Goal: Transaction & Acquisition: Purchase product/service

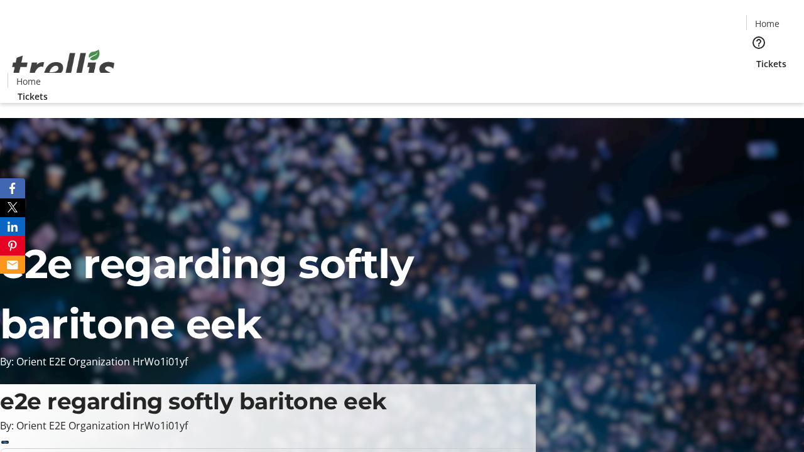
click at [756, 57] on span "Tickets" at bounding box center [771, 63] width 30 height 13
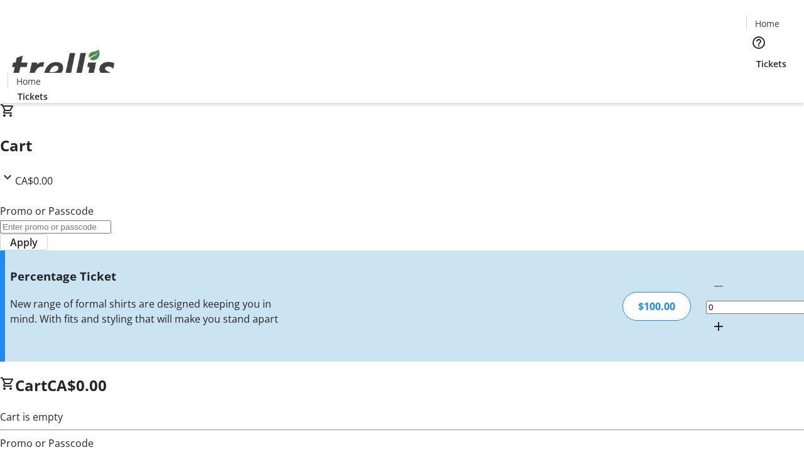
click at [711, 319] on mat-icon "Increment by one" at bounding box center [718, 326] width 15 height 15
type input "1"
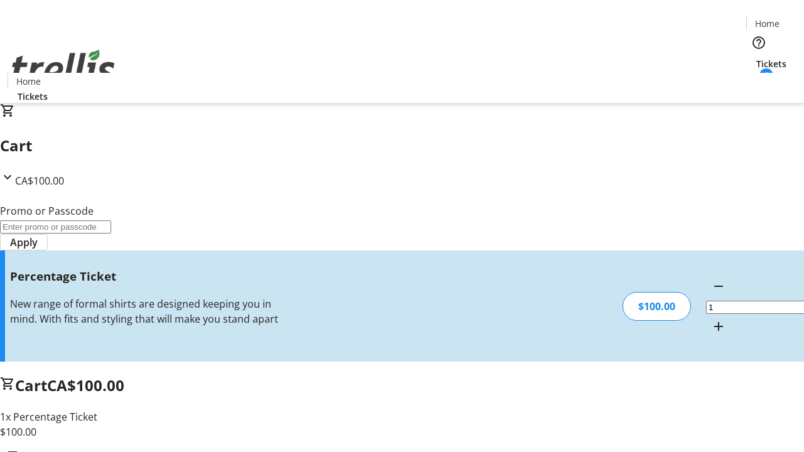
type input "FOO"
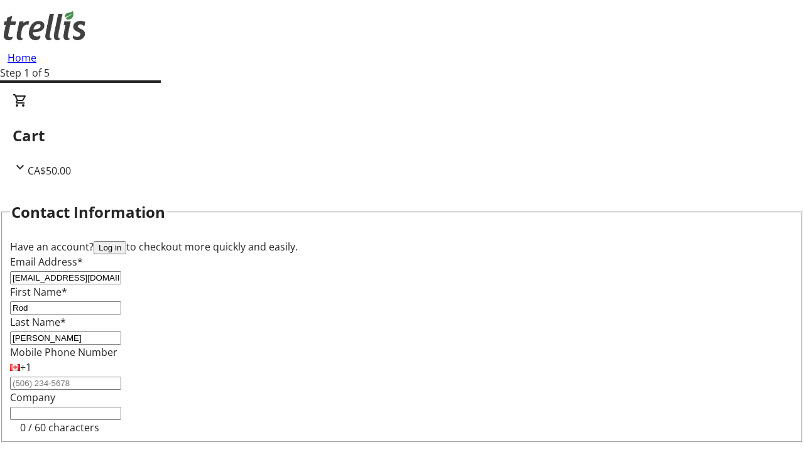
type input "[PERSON_NAME]"
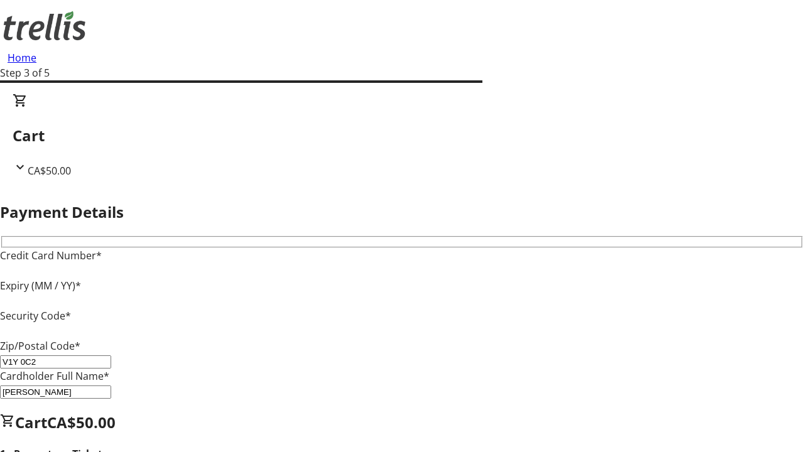
type input "V1Y 0C2"
